Goal: Task Accomplishment & Management: Use online tool/utility

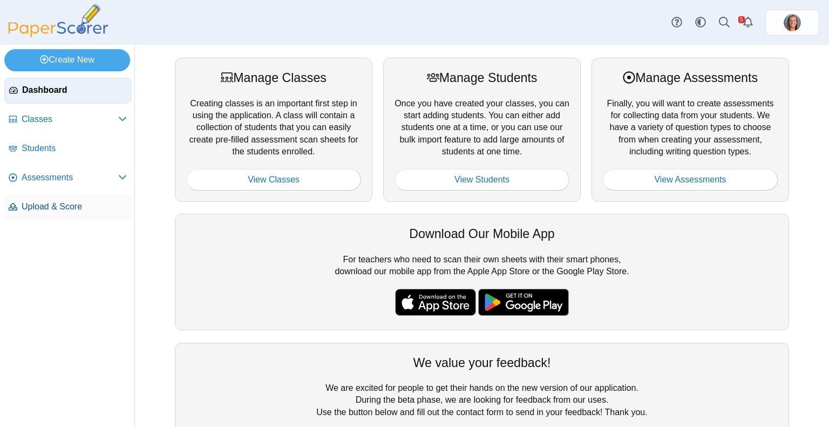
click at [97, 202] on span "Upload & Score" at bounding box center [74, 207] width 105 height 12
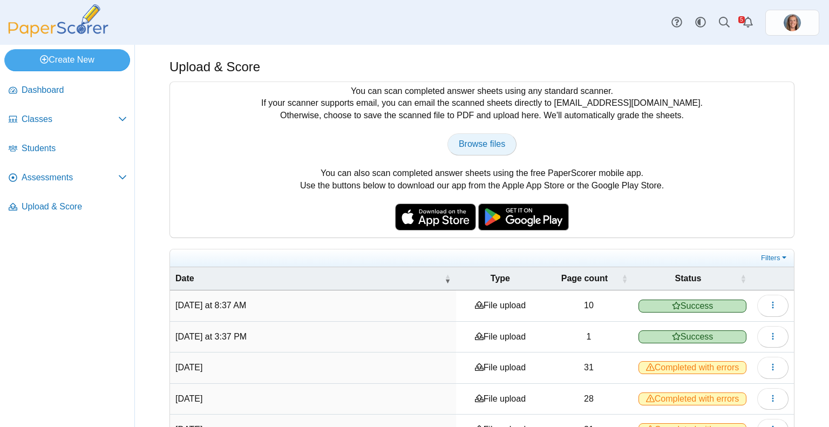
click at [479, 146] on span "Browse files" at bounding box center [482, 143] width 46 height 9
type input "**********"
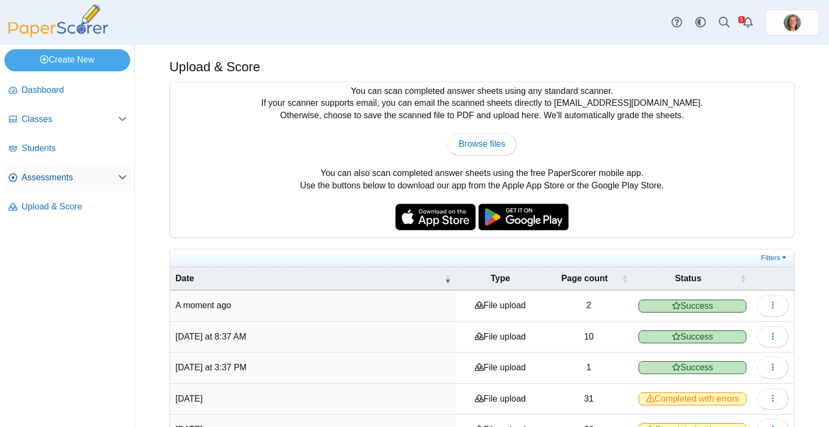
click at [69, 181] on span "Assessments" at bounding box center [70, 178] width 97 height 12
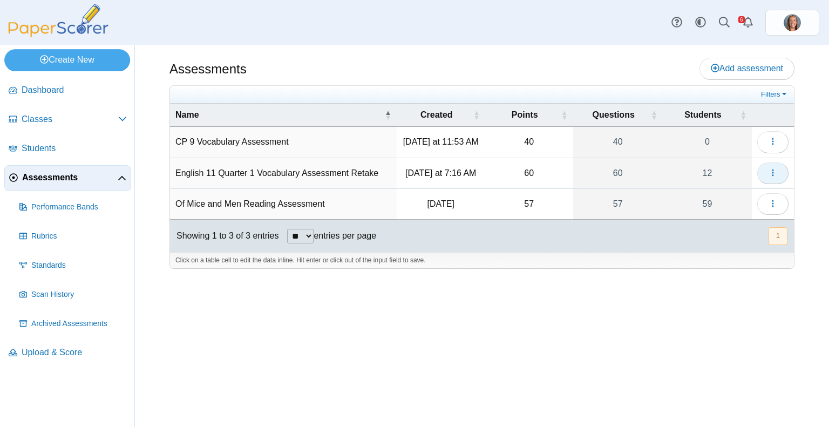
click at [766, 169] on button "button" at bounding box center [772, 173] width 31 height 22
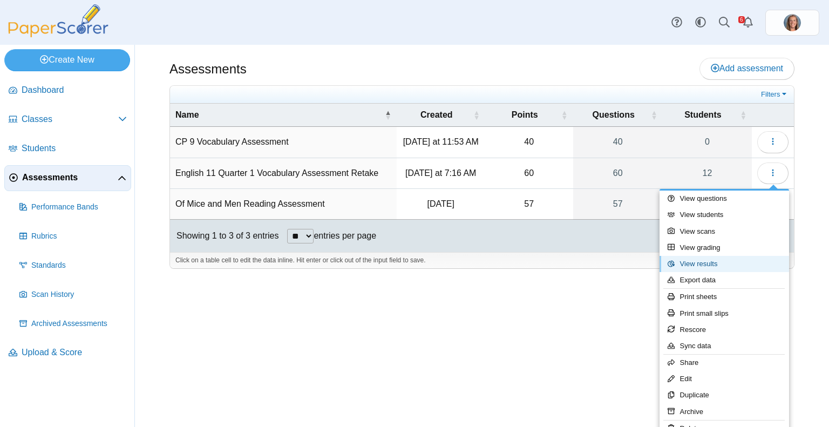
click at [730, 262] on link "View results" at bounding box center [725, 264] width 130 height 16
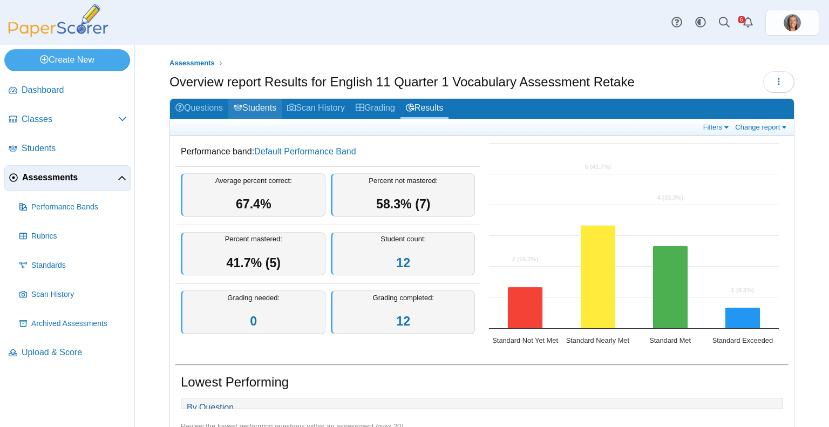
click at [263, 117] on link "Students" at bounding box center [254, 109] width 53 height 20
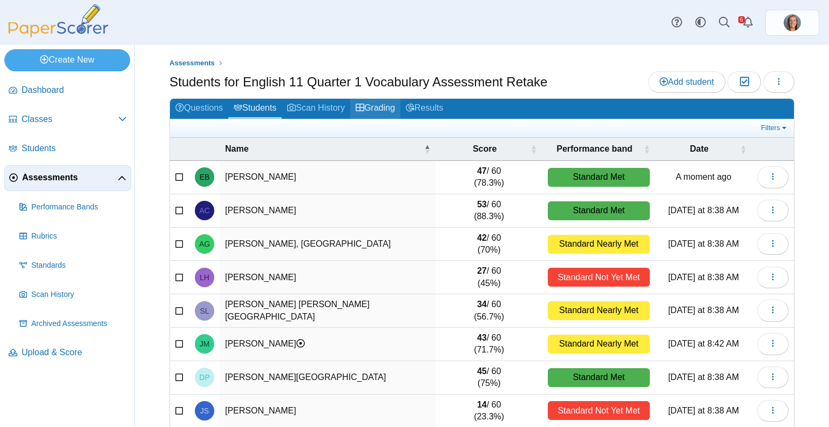
click at [384, 115] on link "Grading" at bounding box center [375, 109] width 50 height 20
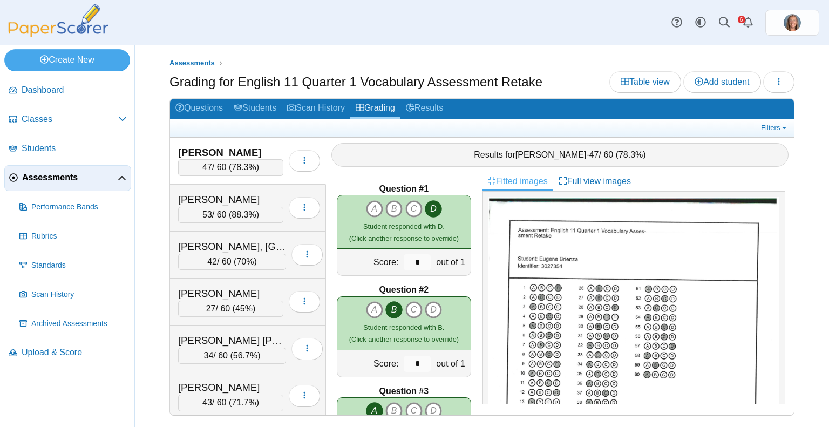
click at [241, 162] on span "78.3%" at bounding box center [244, 166] width 24 height 9
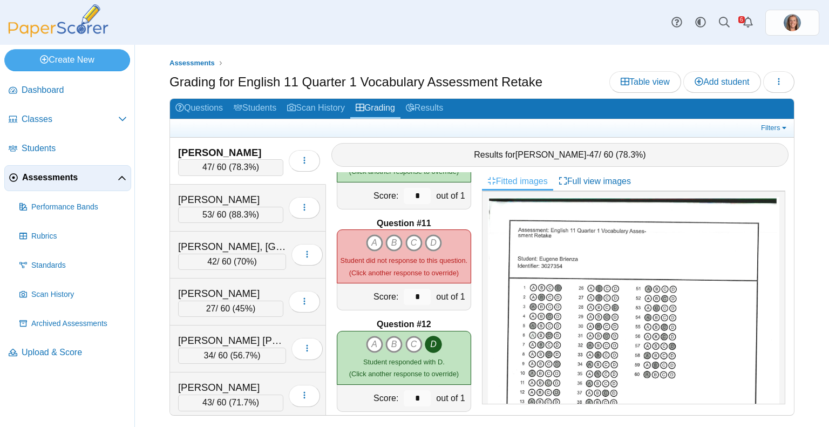
scroll to position [976, 0]
click at [411, 235] on icon "C" at bounding box center [413, 243] width 17 height 17
type input "*"
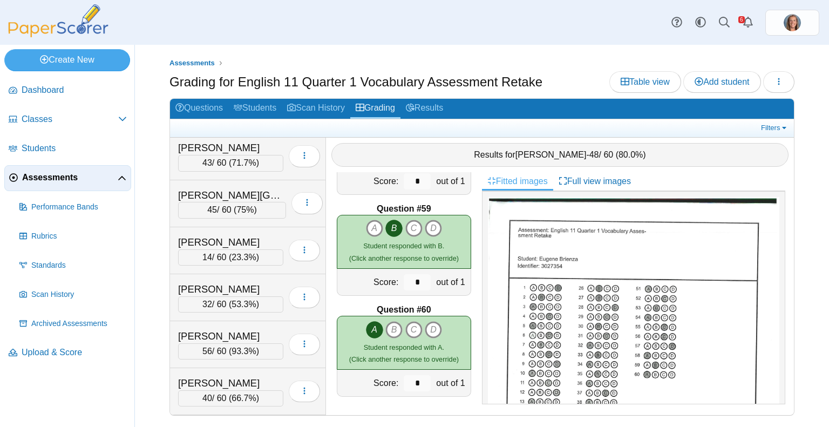
scroll to position [282, 0]
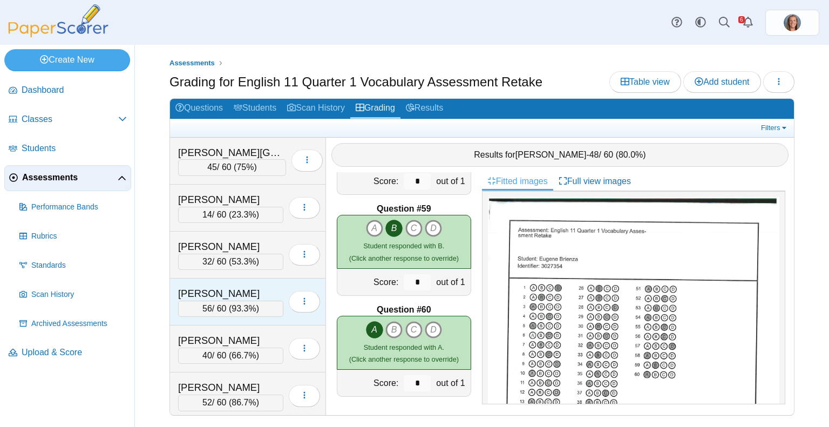
click at [209, 289] on div "Sosa, Leandra" at bounding box center [230, 294] width 105 height 14
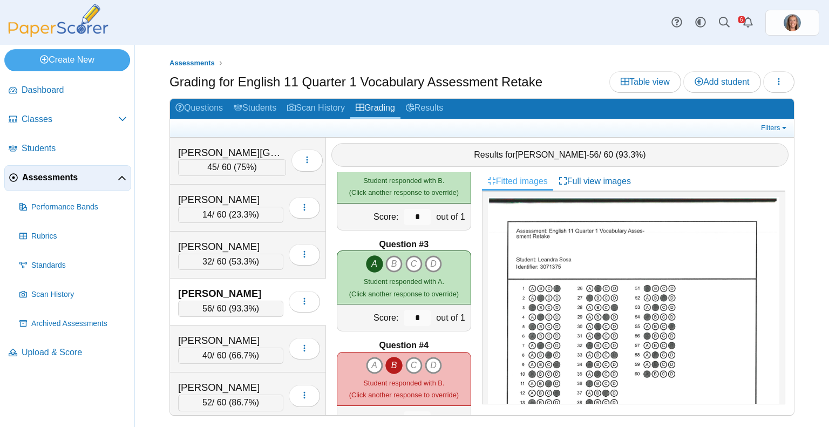
scroll to position [0, 0]
